Goal: Check status: Check status

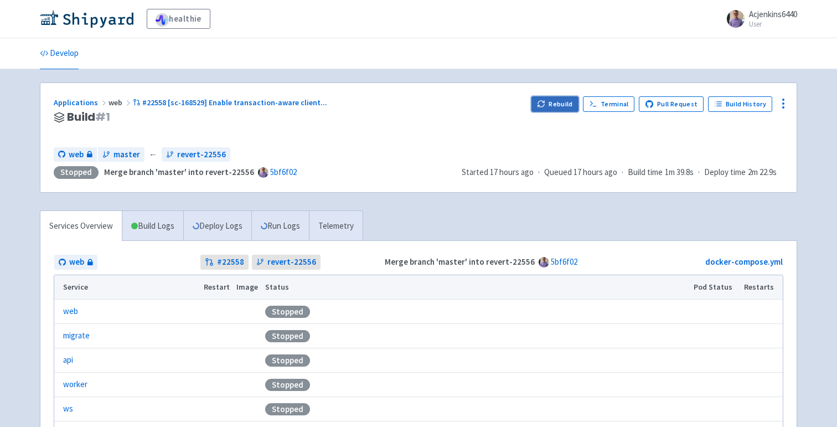
click at [551, 100] on button "Rebuild" at bounding box center [555, 103] width 48 height 15
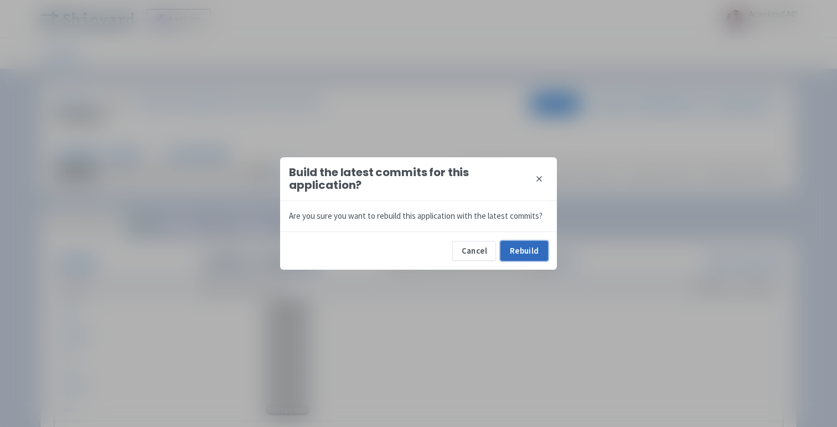
click at [524, 252] on button "Rebuild" at bounding box center [524, 251] width 48 height 20
